Goal: Task Accomplishment & Management: Manage account settings

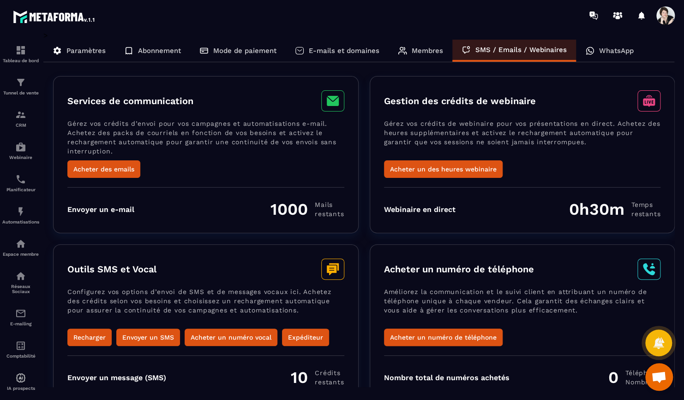
click at [627, 50] on p "WhatsApp" at bounding box center [616, 51] width 35 height 8
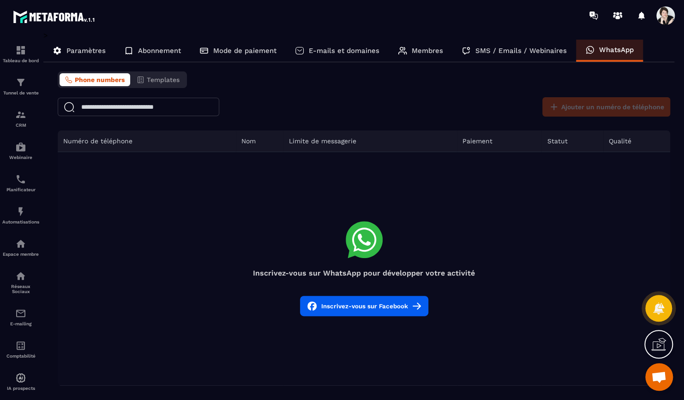
click at [98, 52] on p "Paramètres" at bounding box center [85, 51] width 39 height 8
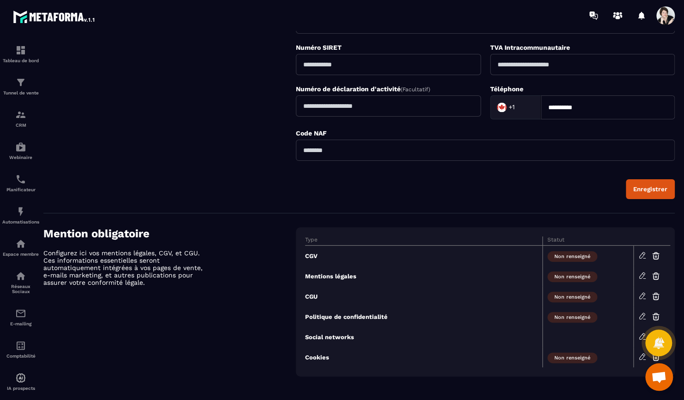
scroll to position [280, 0]
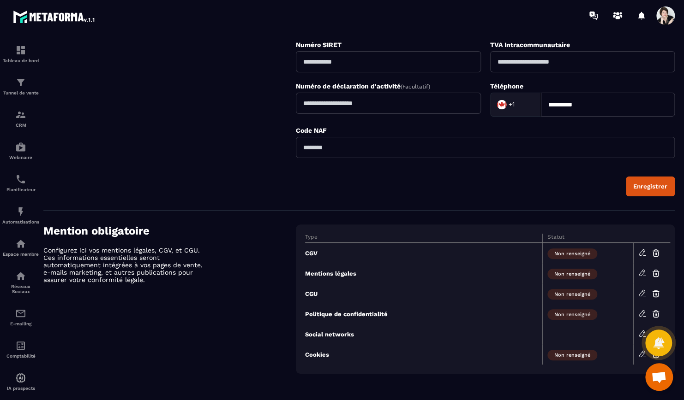
click at [656, 372] on span "Ouvrir le chat" at bounding box center [658, 378] width 15 height 13
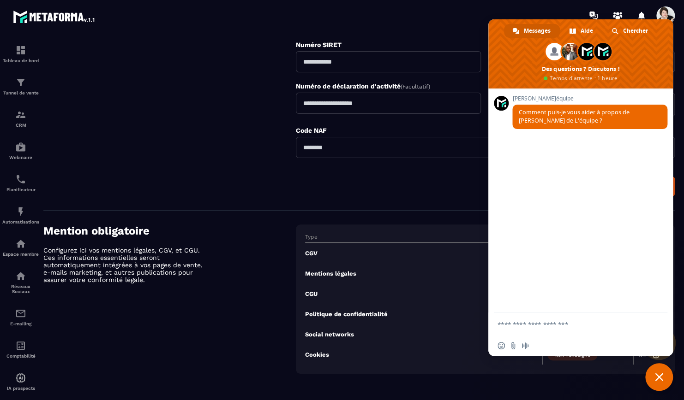
click at [457, 16] on div at bounding box center [395, 15] width 575 height 31
click at [440, 30] on div "**********" at bounding box center [485, 35] width 379 height 321
click at [170, 308] on div "Mention obligatoire Configurez ici vos mentions légales, CGV, et CGU. Ces infor…" at bounding box center [169, 299] width 252 height 149
click at [661, 375] on span "Fermer le chat" at bounding box center [659, 377] width 8 height 8
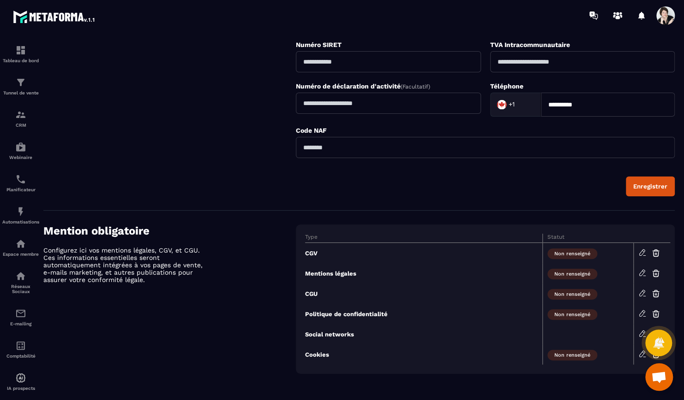
click at [665, 12] on span at bounding box center [665, 15] width 18 height 18
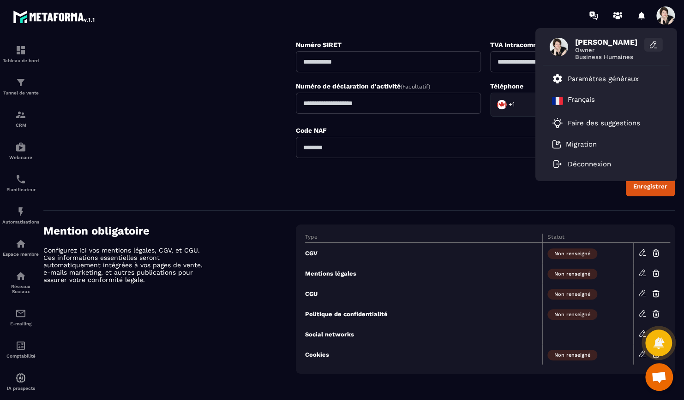
click at [656, 45] on icon at bounding box center [653, 44] width 9 height 9
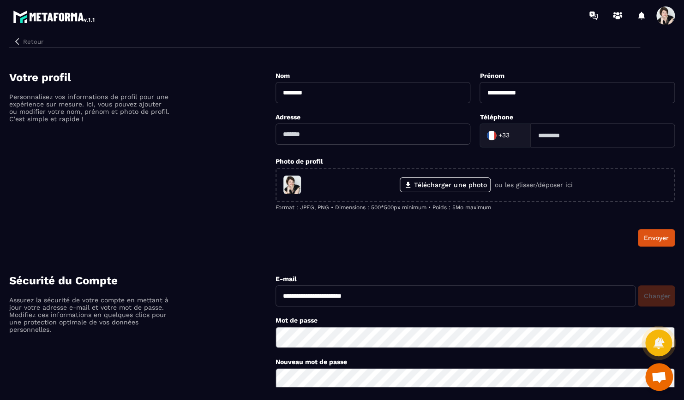
click at [26, 39] on button "Retour" at bounding box center [28, 42] width 38 height 12
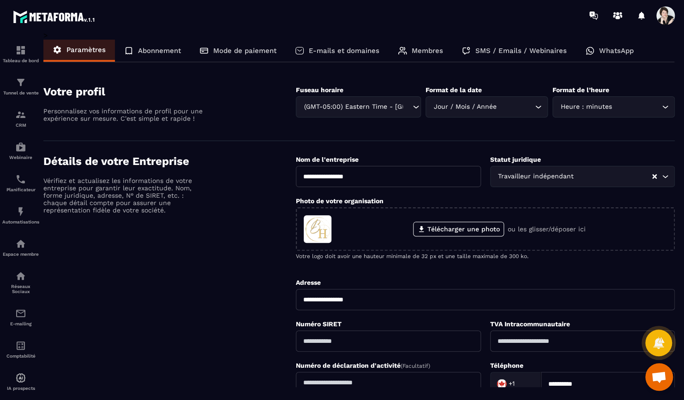
click at [151, 50] on p "Abonnement" at bounding box center [159, 51] width 43 height 8
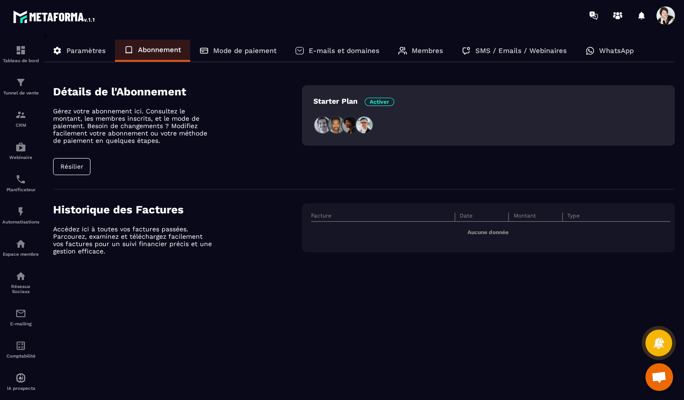
click at [217, 50] on p "Mode de paiement" at bounding box center [244, 51] width 63 height 8
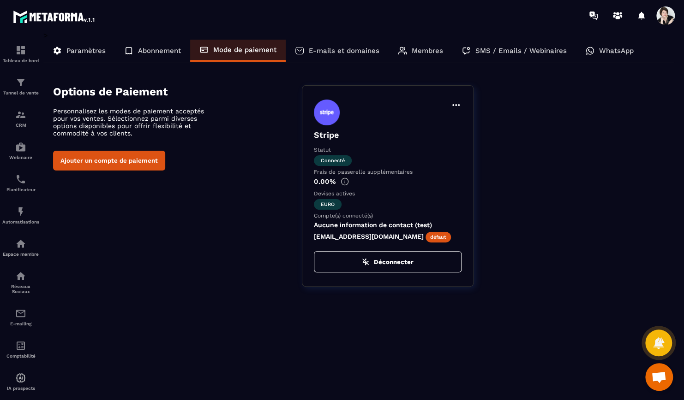
click at [351, 46] on div "E-mails et domaines" at bounding box center [337, 51] width 103 height 22
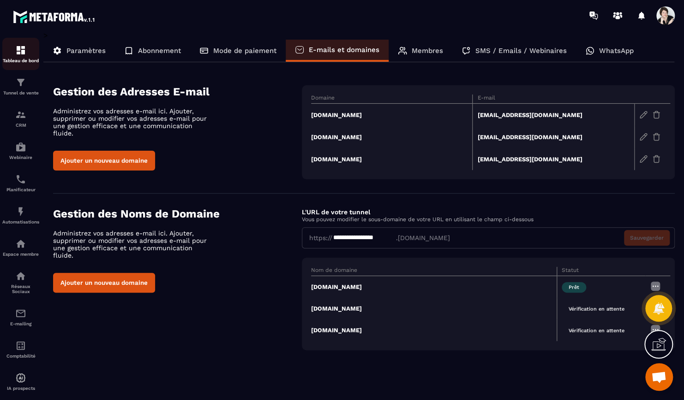
click at [23, 49] on img at bounding box center [20, 50] width 11 height 11
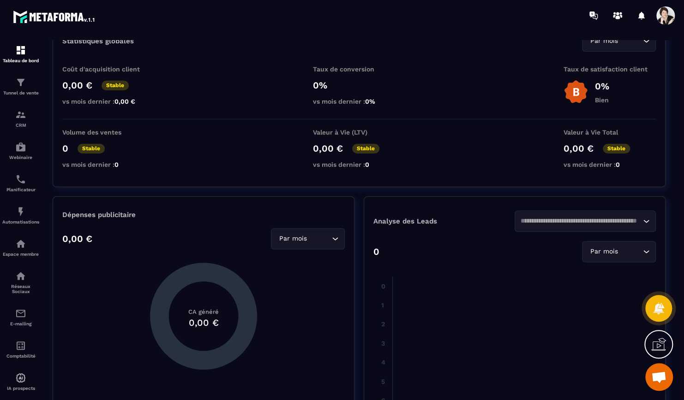
scroll to position [277, 0]
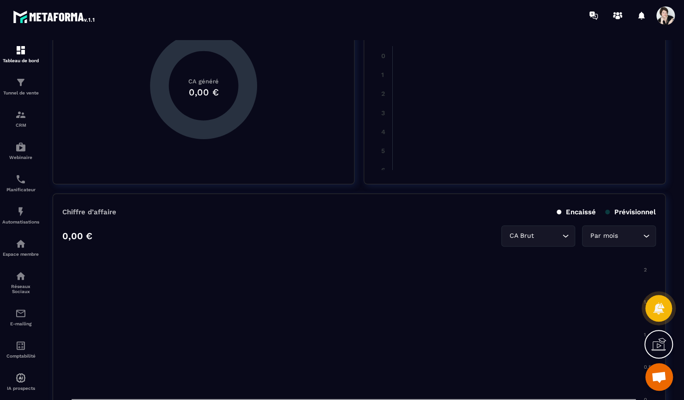
click at [566, 232] on icon "Search for option" at bounding box center [565, 236] width 9 height 9
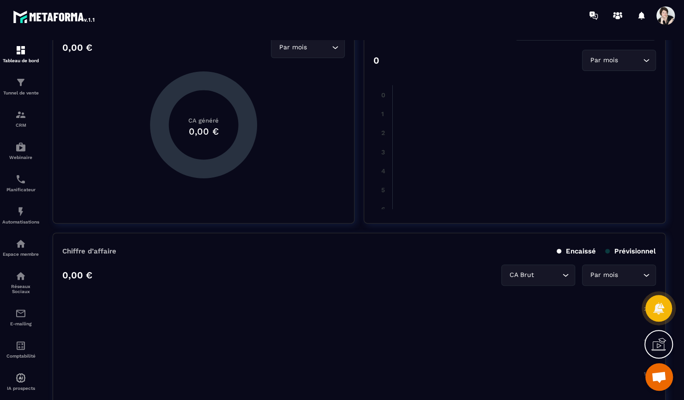
scroll to position [185, 0]
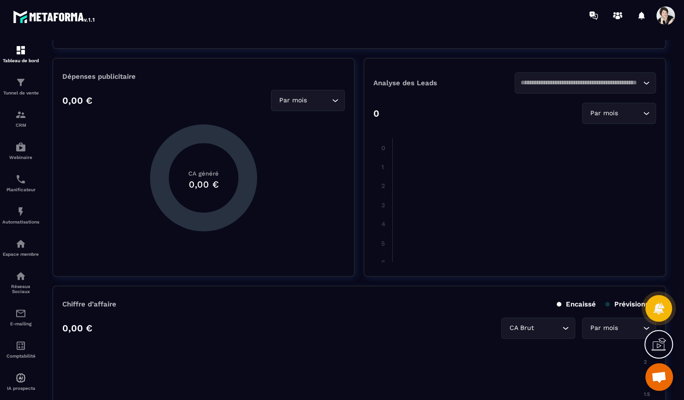
click at [80, 328] on p "0,00 €" at bounding box center [77, 328] width 30 height 11
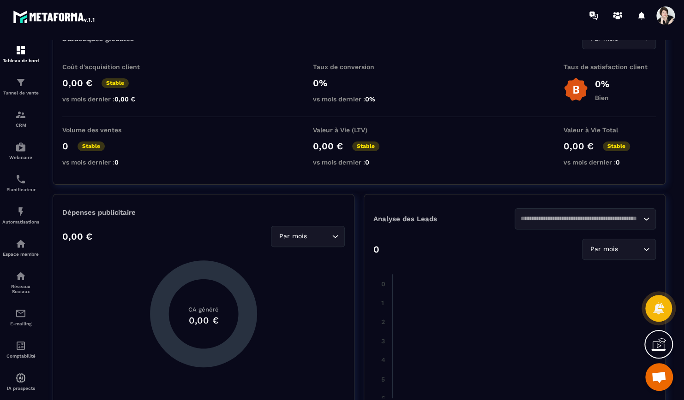
scroll to position [0, 0]
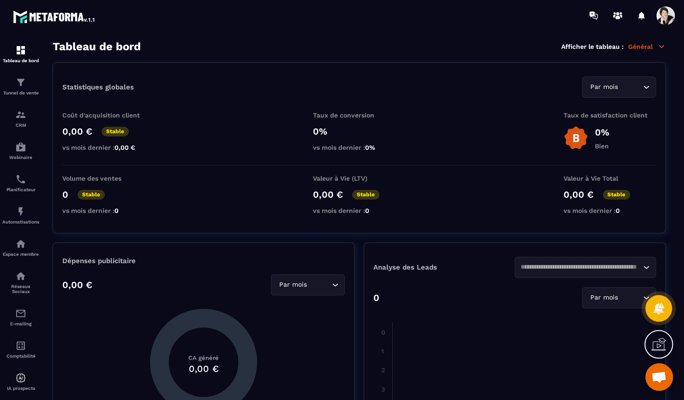
click at [654, 91] on div "Par mois Loading..." at bounding box center [619, 87] width 74 height 21
click at [652, 89] on div "Par mois Loading..." at bounding box center [619, 87] width 74 height 21
click at [42, 20] on img at bounding box center [54, 16] width 83 height 17
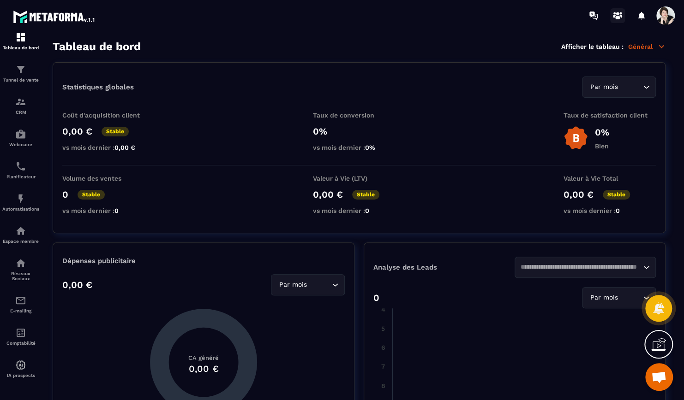
click at [619, 18] on icon at bounding box center [617, 18] width 5 height 4
click at [657, 44] on icon at bounding box center [661, 46] width 8 height 8
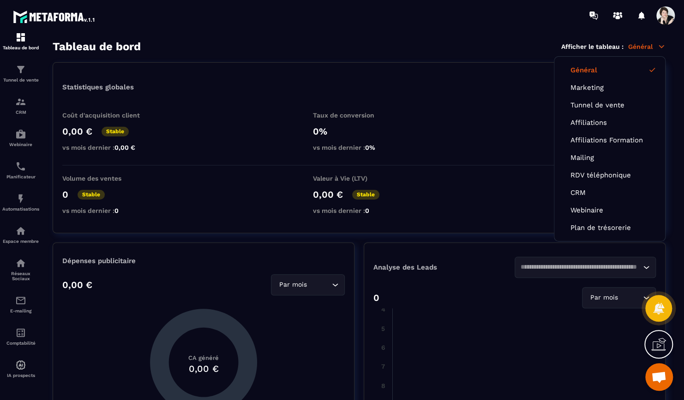
click at [657, 44] on icon at bounding box center [661, 46] width 8 height 8
click at [661, 15] on span at bounding box center [665, 15] width 18 height 18
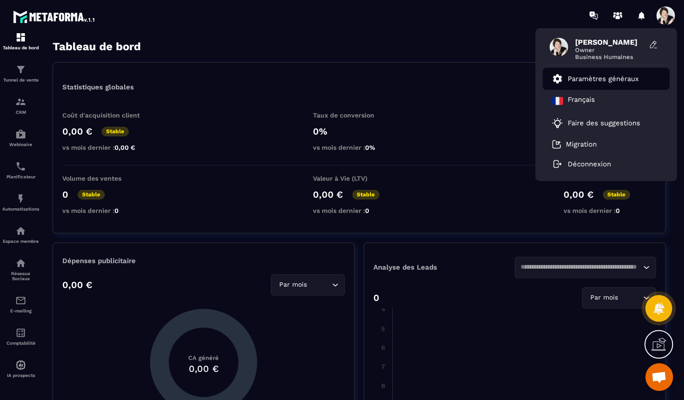
click at [572, 81] on p "Paramètres généraux" at bounding box center [602, 79] width 71 height 8
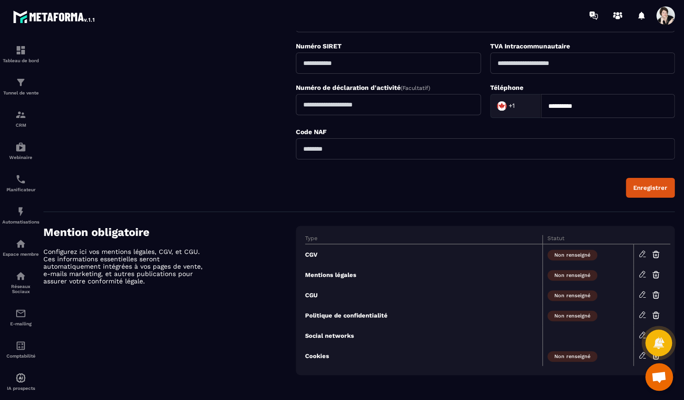
scroll to position [280, 0]
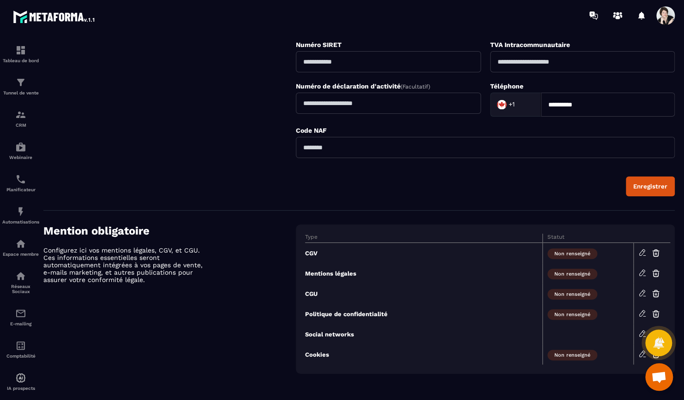
click at [202, 366] on div "Mention obligatoire Configurez ici vos mentions légales, CGV, et CGU. Ces infor…" at bounding box center [169, 299] width 252 height 149
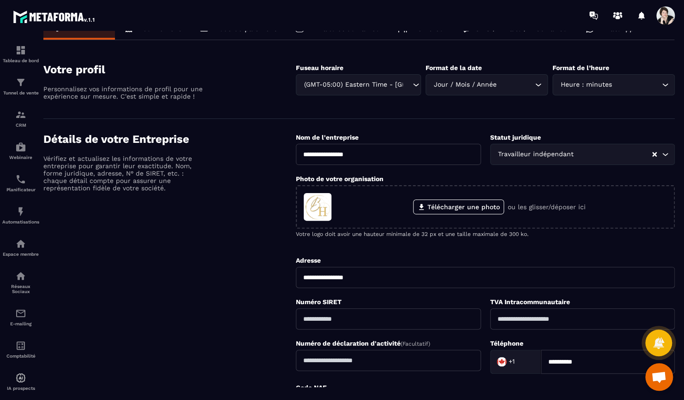
scroll to position [0, 0]
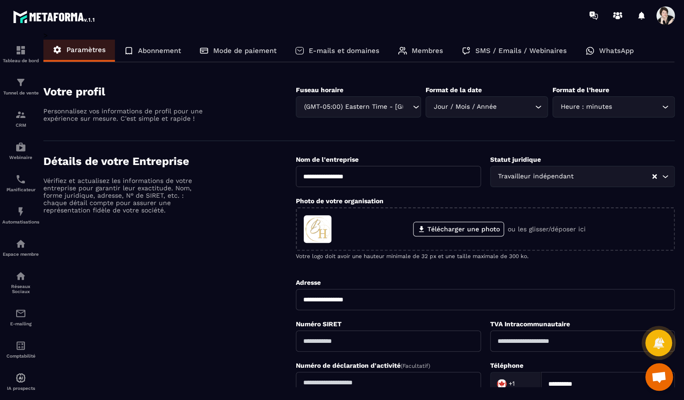
click at [659, 379] on span "Ouvrir le chat" at bounding box center [658, 378] width 15 height 13
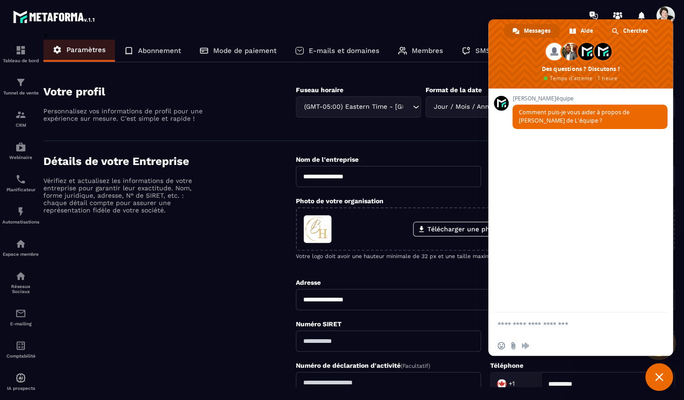
click at [247, 48] on p "Mode de paiement" at bounding box center [244, 51] width 63 height 8
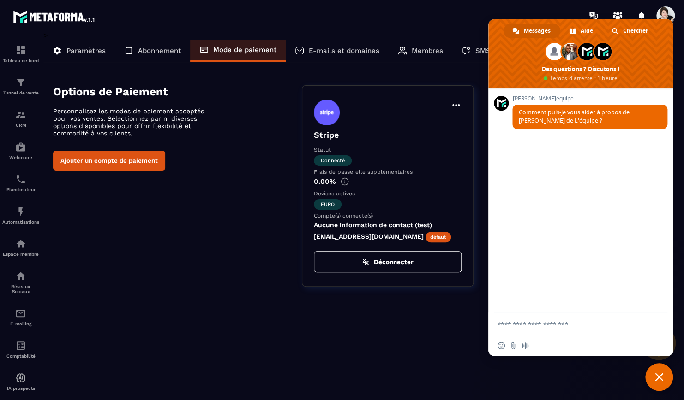
click at [252, 171] on div "Options de Paiement Personnalisez les modes de paiement acceptés pour vos vente…" at bounding box center [363, 186] width 621 height 202
click at [456, 103] on icon at bounding box center [455, 105] width 11 height 11
click at [277, 237] on div "Options de Paiement Personnalisez les modes de paiement acceptés pour vos vente…" at bounding box center [363, 186] width 621 height 202
click at [657, 376] on span "Fermer le chat" at bounding box center [659, 377] width 8 height 8
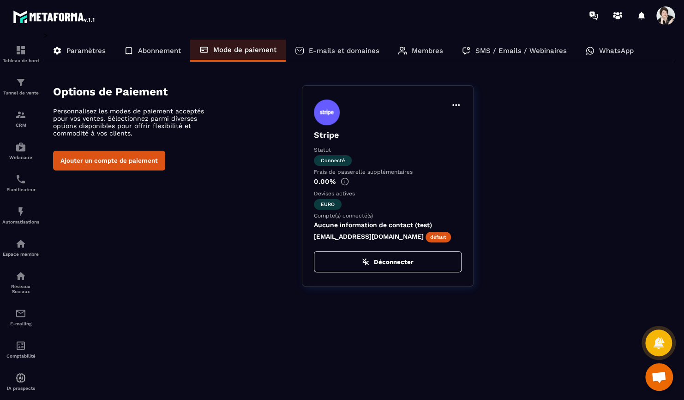
click at [107, 161] on button "Ajouter un compte de paiement" at bounding box center [109, 161] width 112 height 20
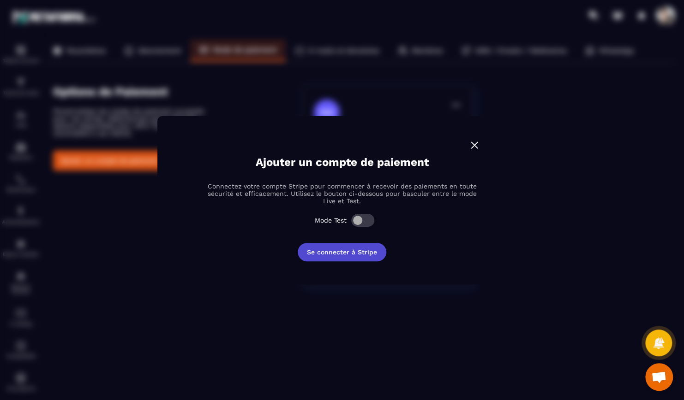
click at [350, 251] on button "Se connecter à Stripe" at bounding box center [342, 252] width 89 height 18
